Goal: Contribute content: Contribute content

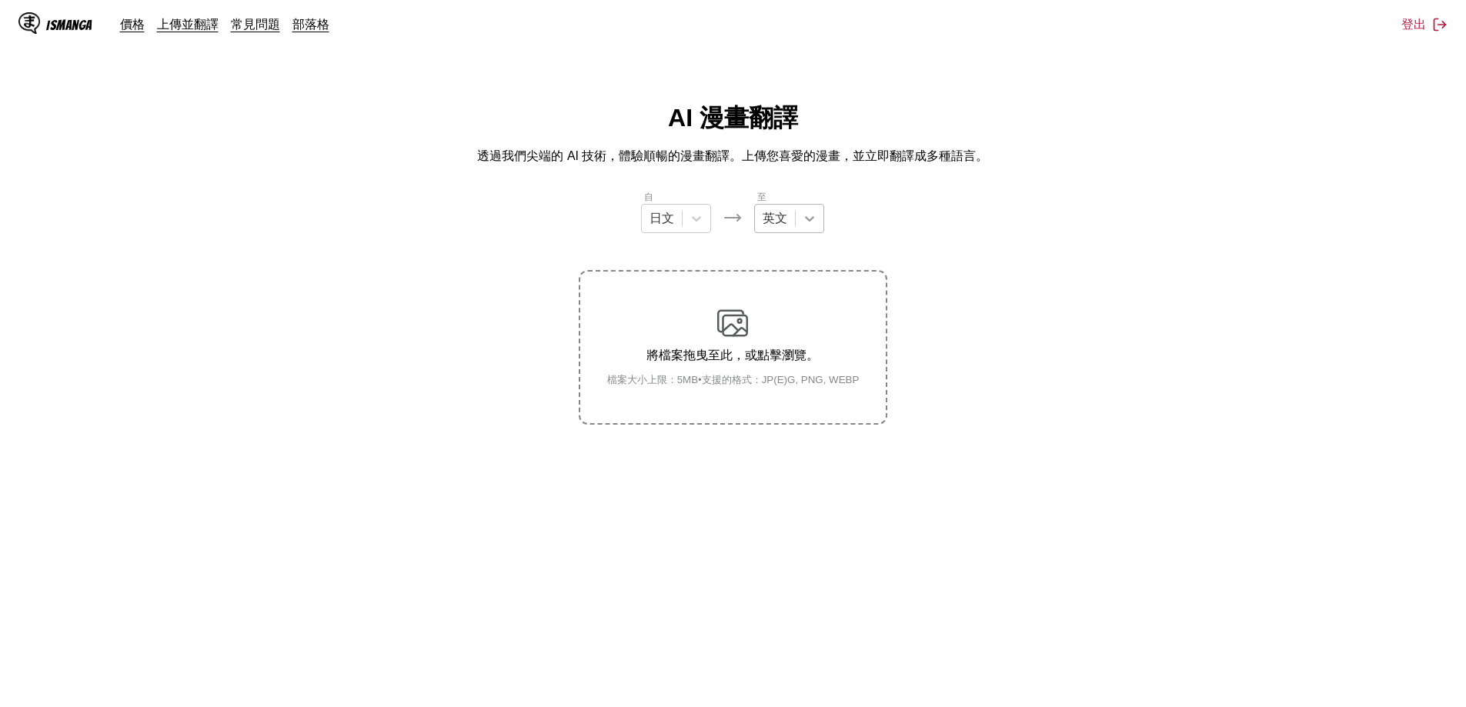
click at [804, 225] on icon at bounding box center [809, 218] width 15 height 15
click at [775, 450] on div "中文" at bounding box center [789, 453] width 70 height 28
click at [732, 339] on div "將檔案拖曳至此，或點擊瀏覽。 檔案大小上限：5MB • 支援的格式：JP(E)G, PNG, WEBP" at bounding box center [733, 347] width 277 height 79
click at [0, 0] on input "將檔案拖曳至此，或點擊瀏覽。 檔案大小上限：5MB • 支援的格式：JP(E)G, PNG, WEBP" at bounding box center [0, 0] width 0 height 0
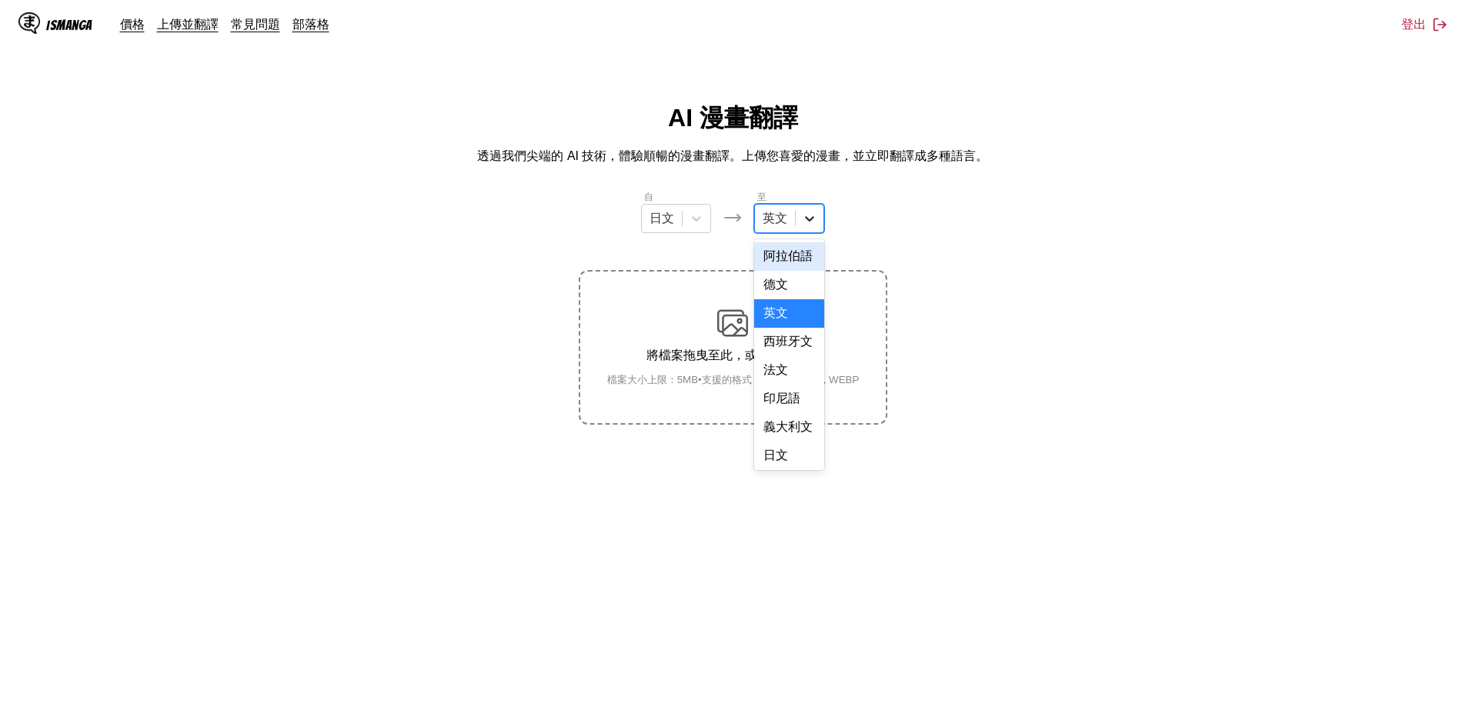
click at [805, 221] on icon at bounding box center [809, 218] width 15 height 15
click at [779, 454] on div "中文" at bounding box center [789, 453] width 70 height 28
click at [749, 349] on p "將檔案拖曳至此，或點擊瀏覽。" at bounding box center [733, 356] width 277 height 16
click at [0, 0] on input "將檔案拖曳至此，或點擊瀏覽。 檔案大小上限：5MB • 支援的格式：JP(E)G, PNG, WEBP" at bounding box center [0, 0] width 0 height 0
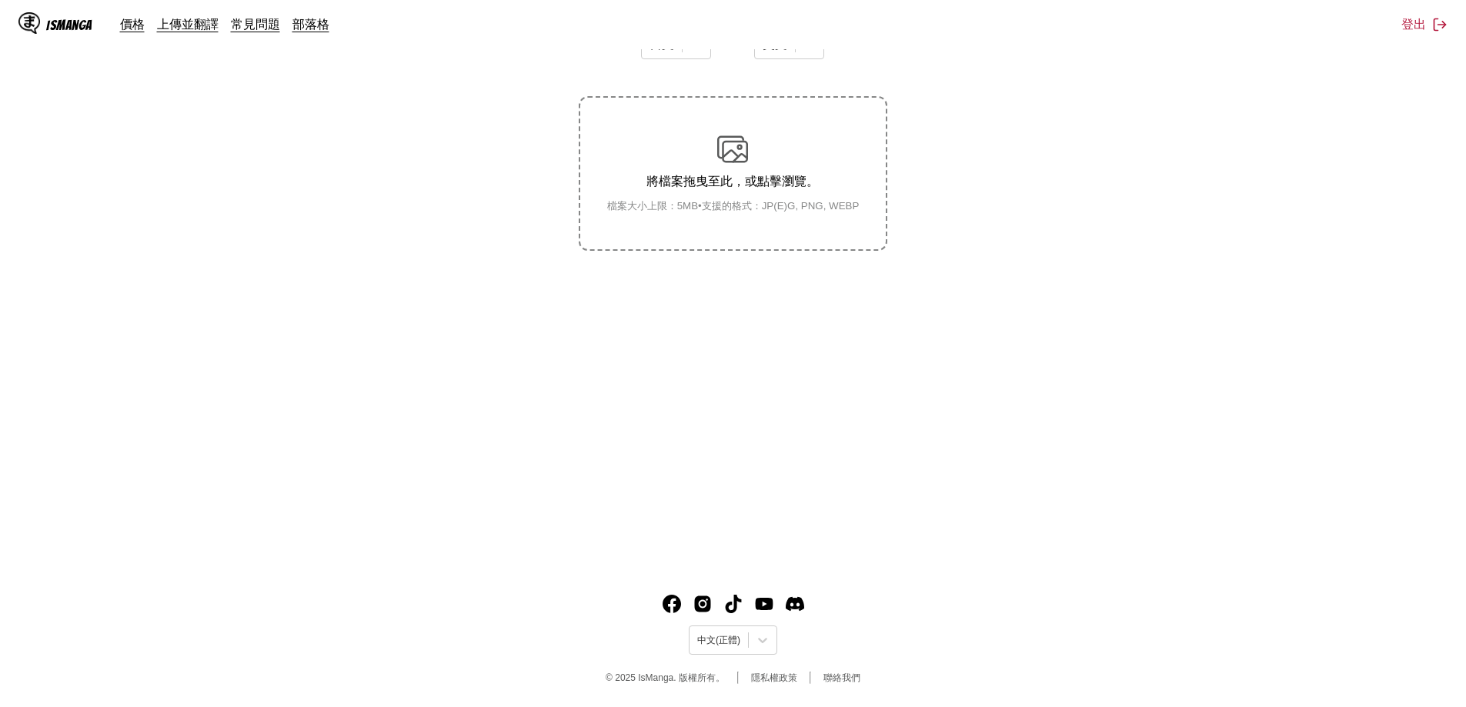
click at [734, 165] on div "將檔案拖曳至此，或點擊瀏覽。 檔案大小上限：5MB • 支援的格式：JP(E)G, PNG, WEBP" at bounding box center [733, 173] width 277 height 79
click at [0, 0] on input "將檔案拖曳至此，或點擊瀏覽。 檔案大小上限：5MB • 支援的格式：JP(E)G, PNG, WEBP" at bounding box center [0, 0] width 0 height 0
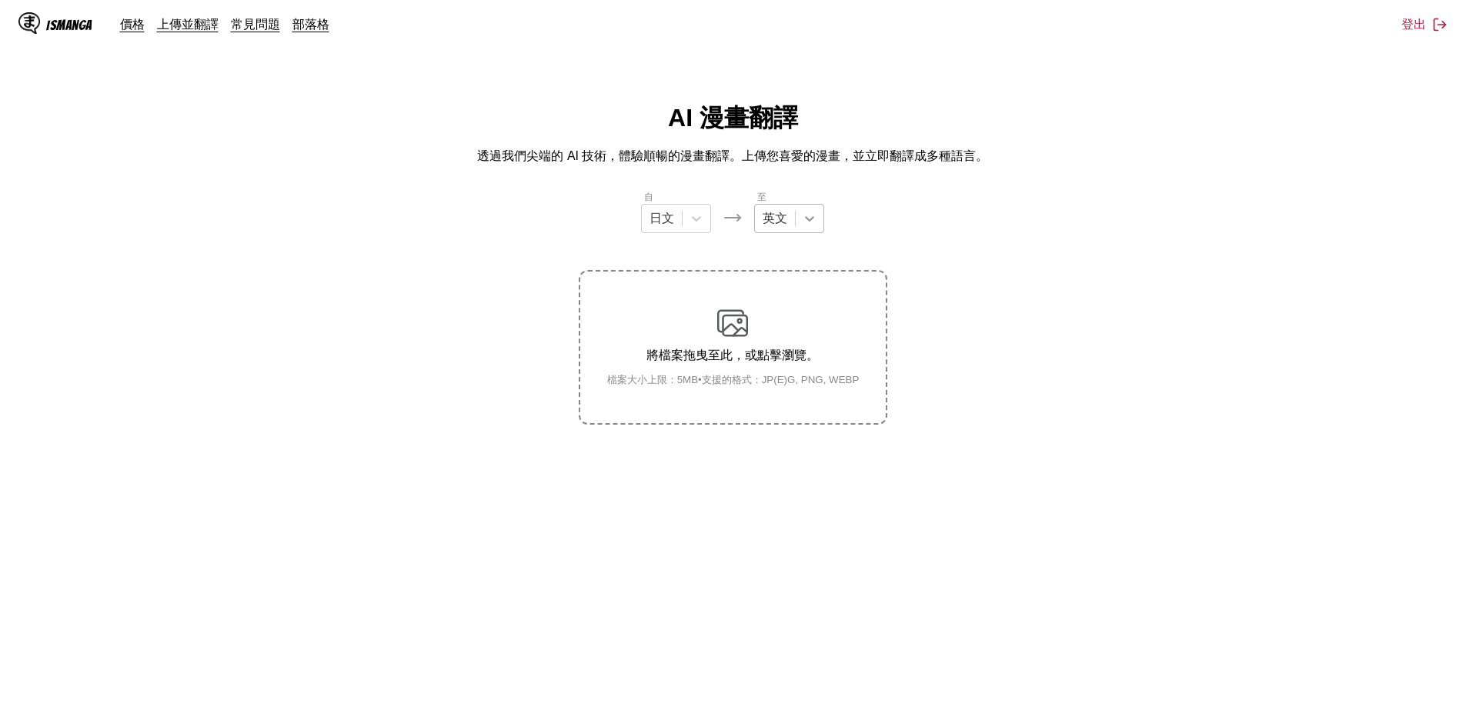
click at [812, 224] on icon at bounding box center [809, 218] width 15 height 15
click at [786, 452] on div "中文" at bounding box center [789, 453] width 70 height 28
click at [736, 345] on div "將檔案拖曳至此，或點擊瀏覽。 檔案大小上限：5MB • 支援的格式：JP(E)G, PNG, WEBP" at bounding box center [733, 347] width 277 height 79
click at [0, 0] on input "將檔案拖曳至此，或點擊瀏覽。 檔案大小上限：5MB • 支援的格式：JP(E)G, PNG, WEBP" at bounding box center [0, 0] width 0 height 0
